Goal: Information Seeking & Learning: Learn about a topic

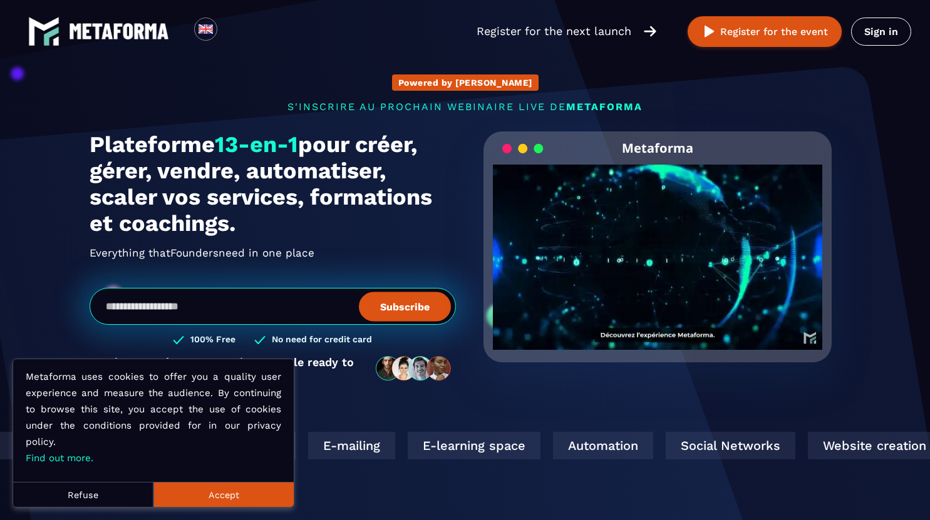
click at [255, 504] on button "Accept" at bounding box center [223, 494] width 140 height 25
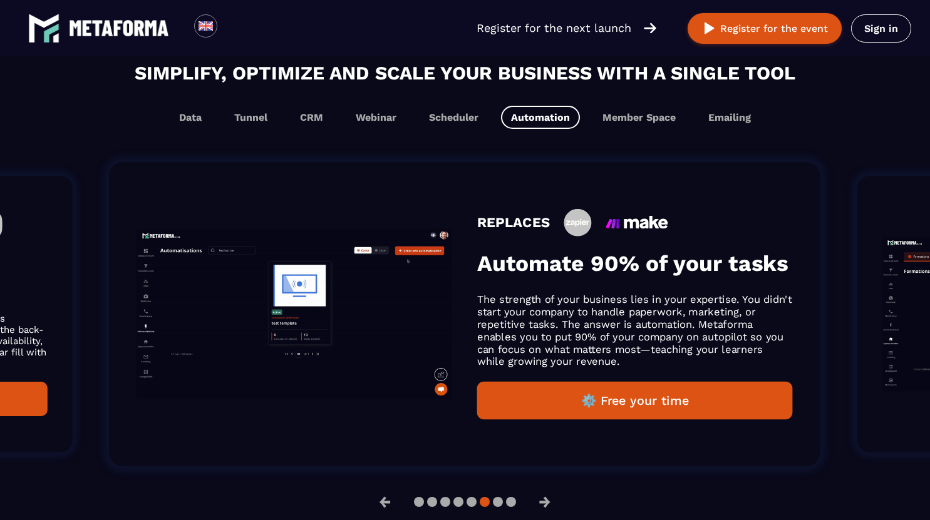
scroll to position [777, 0]
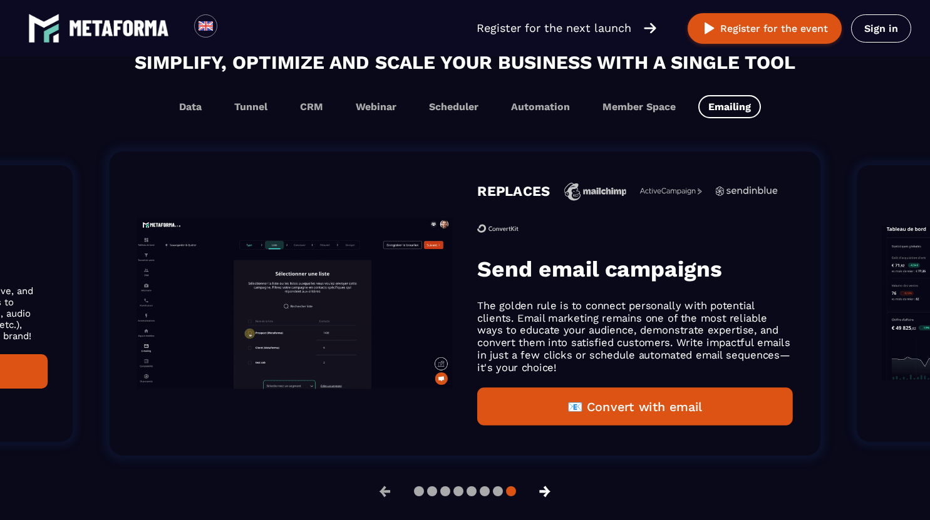
click at [542, 486] on button "→" at bounding box center [544, 491] width 33 height 30
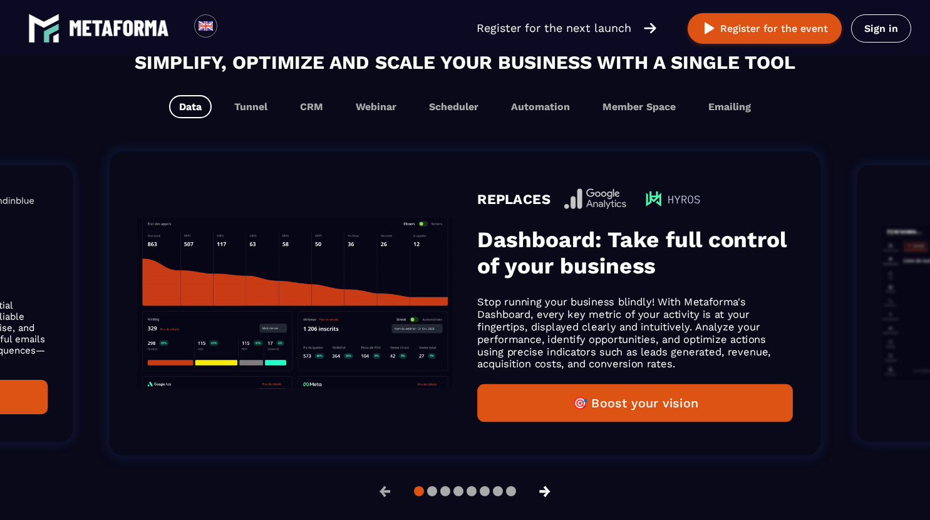
click at [542, 486] on button "→" at bounding box center [544, 491] width 33 height 30
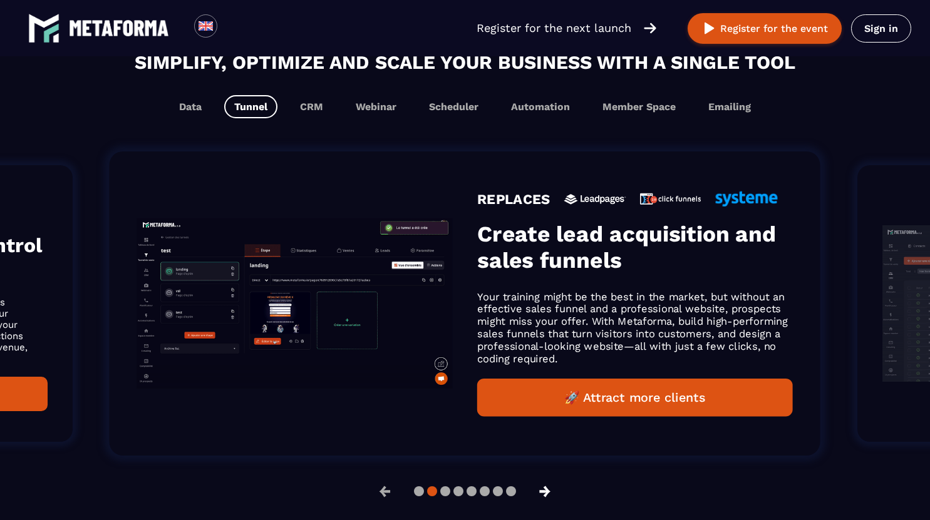
click at [542, 486] on button "→" at bounding box center [544, 491] width 33 height 30
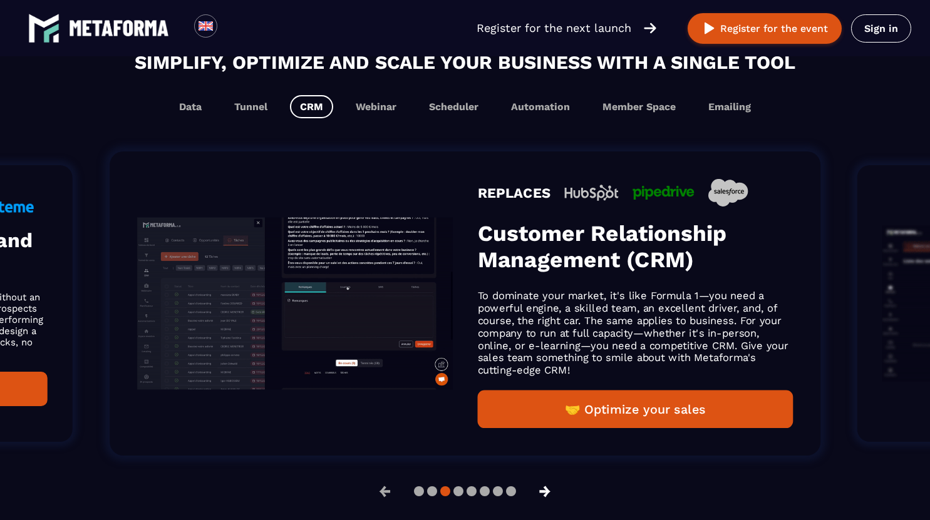
click at [542, 486] on button "→" at bounding box center [544, 491] width 33 height 30
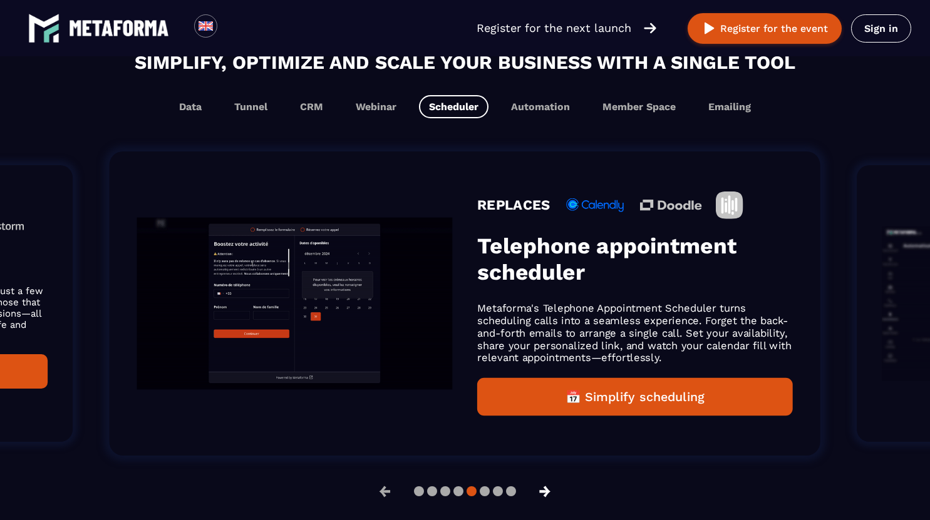
click at [542, 486] on button "→" at bounding box center [544, 491] width 33 height 30
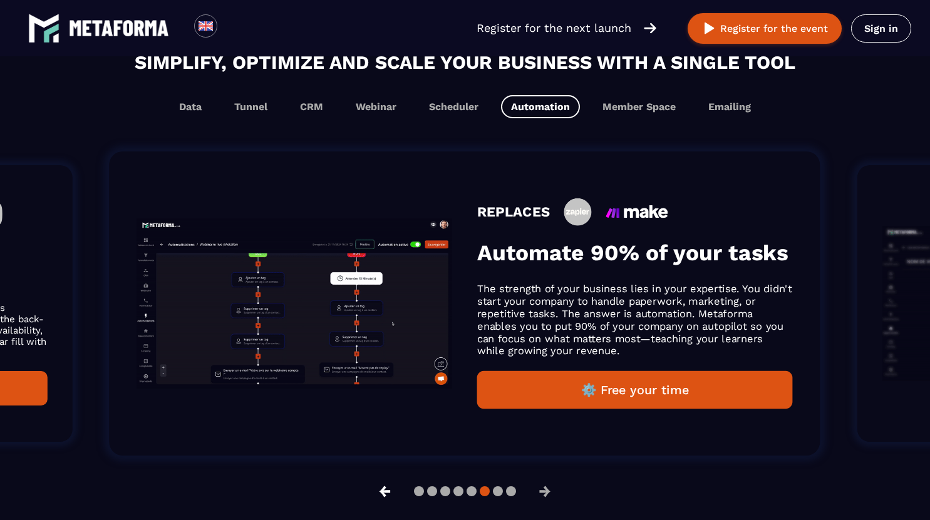
click at [369, 490] on button "←" at bounding box center [385, 491] width 33 height 30
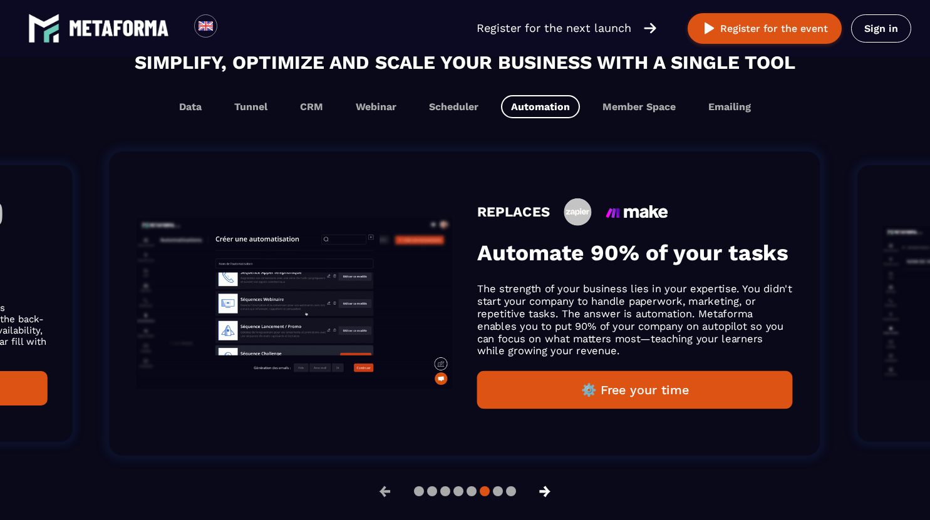
click at [544, 495] on button "→" at bounding box center [544, 491] width 33 height 30
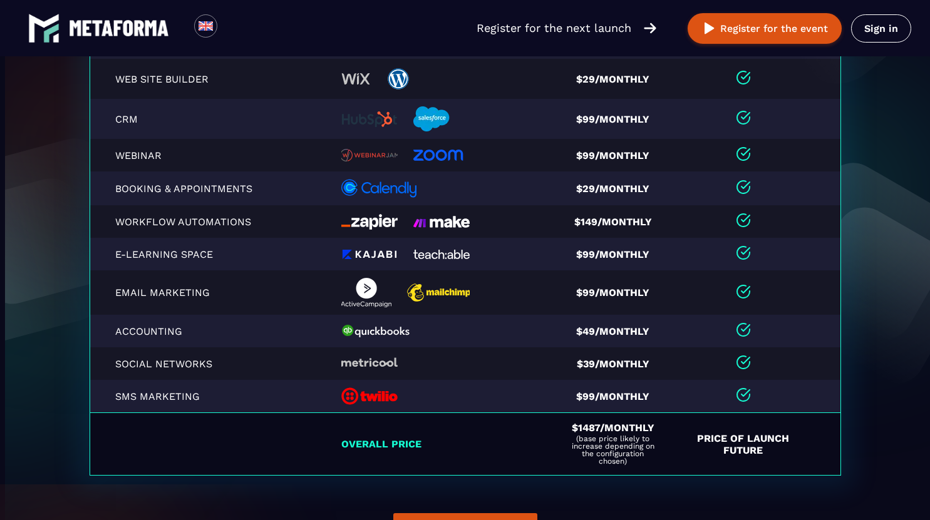
scroll to position [2684, 0]
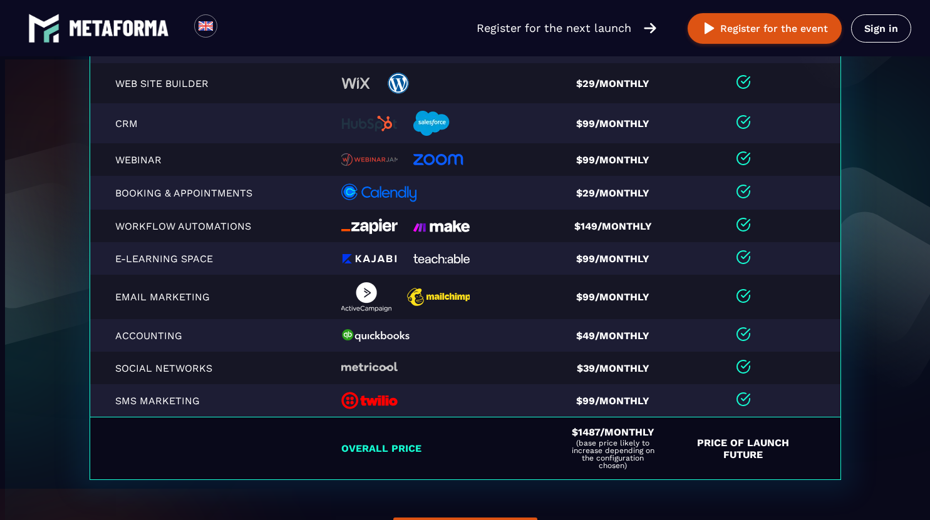
click at [59, 412] on section "Functionalities Replaces Other tools Tracking/Analytics $499/Monthly Sales funn…" at bounding box center [465, 243] width 930 height 642
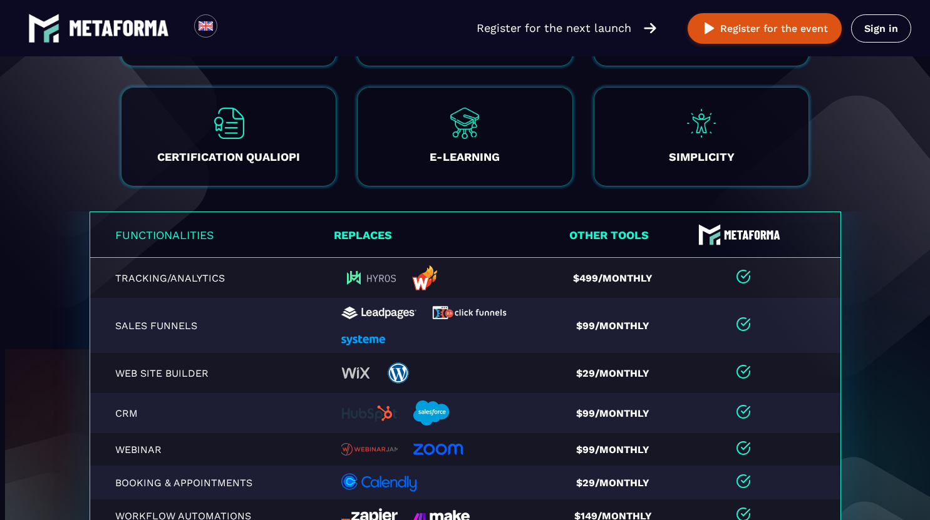
scroll to position [2394, 0]
